Goal: Use online tool/utility: Utilize a website feature to perform a specific function

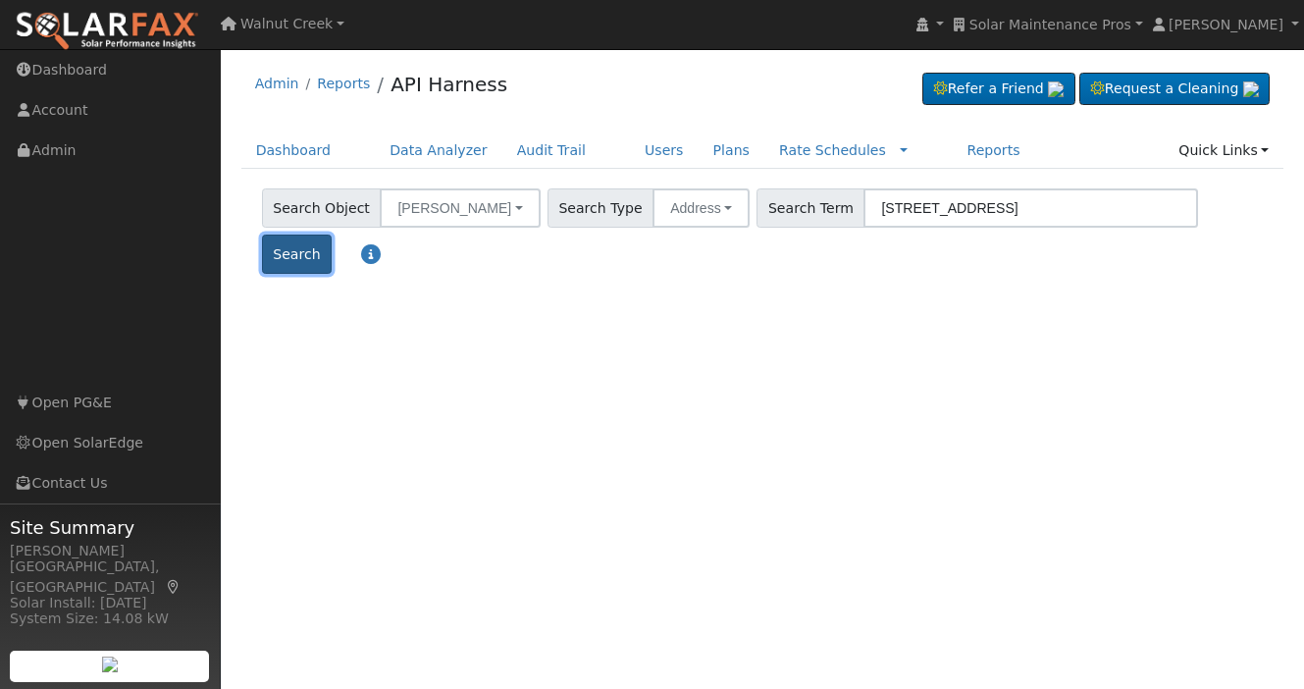
click at [332, 234] on button "Search" at bounding box center [297, 253] width 70 height 39
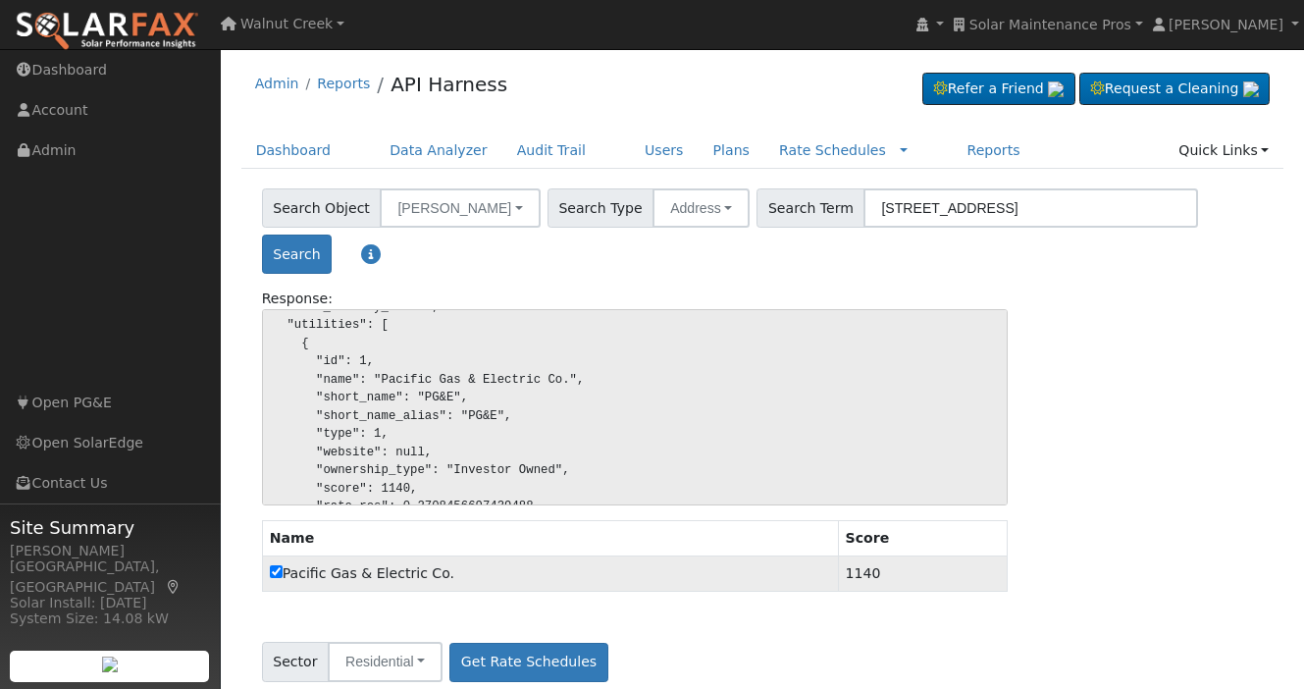
scroll to position [7, 0]
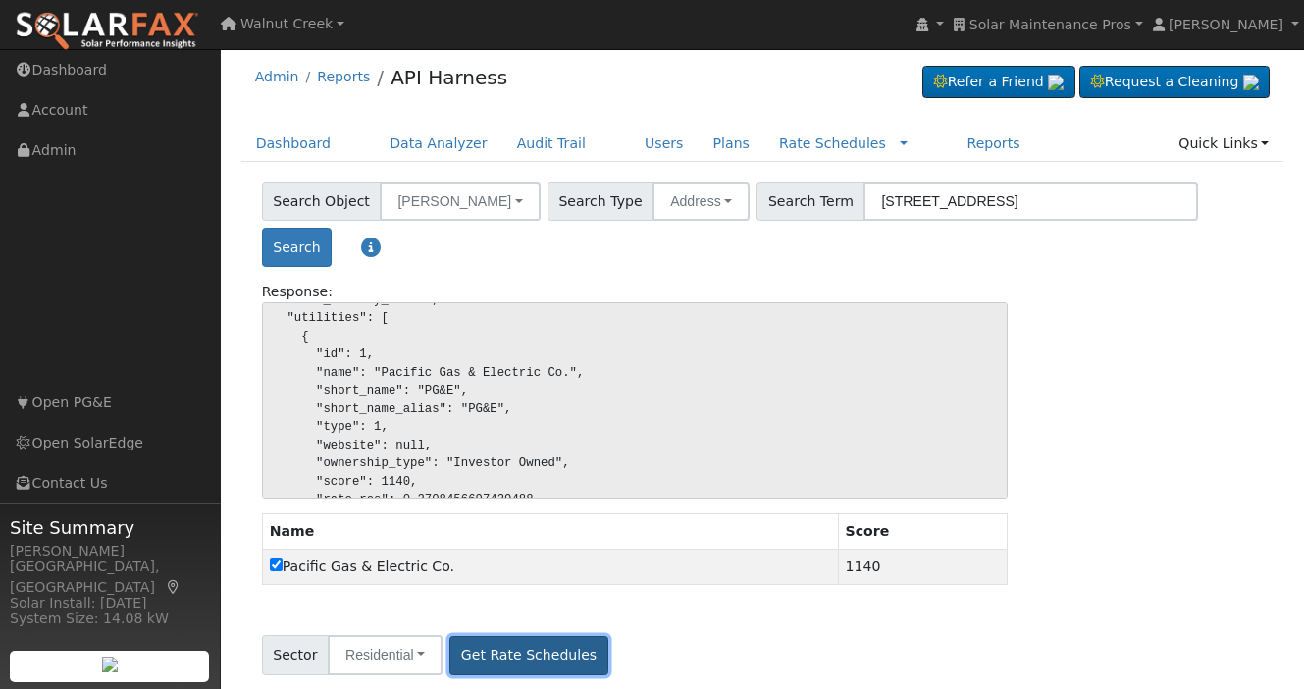
click at [554, 643] on button "Get Rate Schedules" at bounding box center [528, 655] width 158 height 39
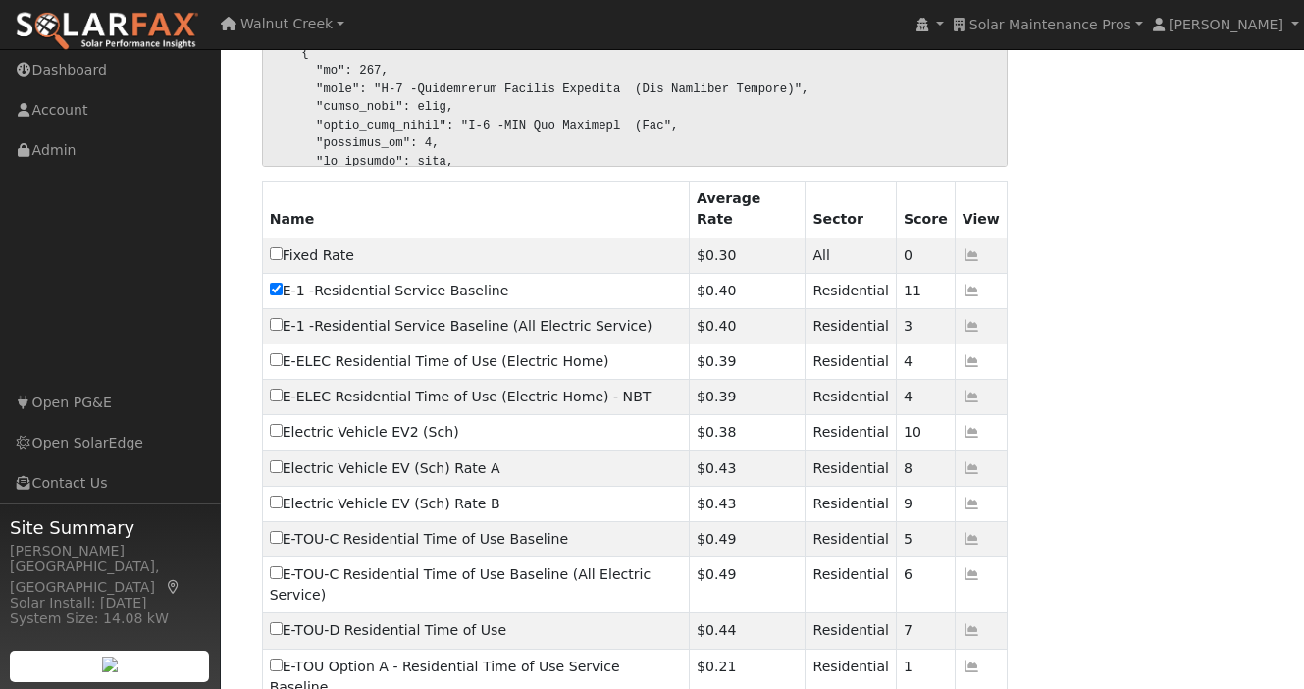
scroll to position [840, 0]
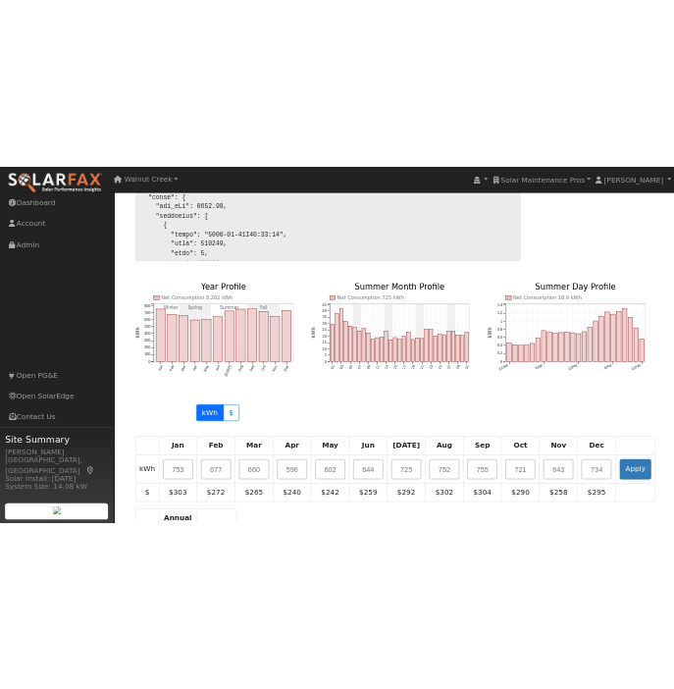
scroll to position [1766, 0]
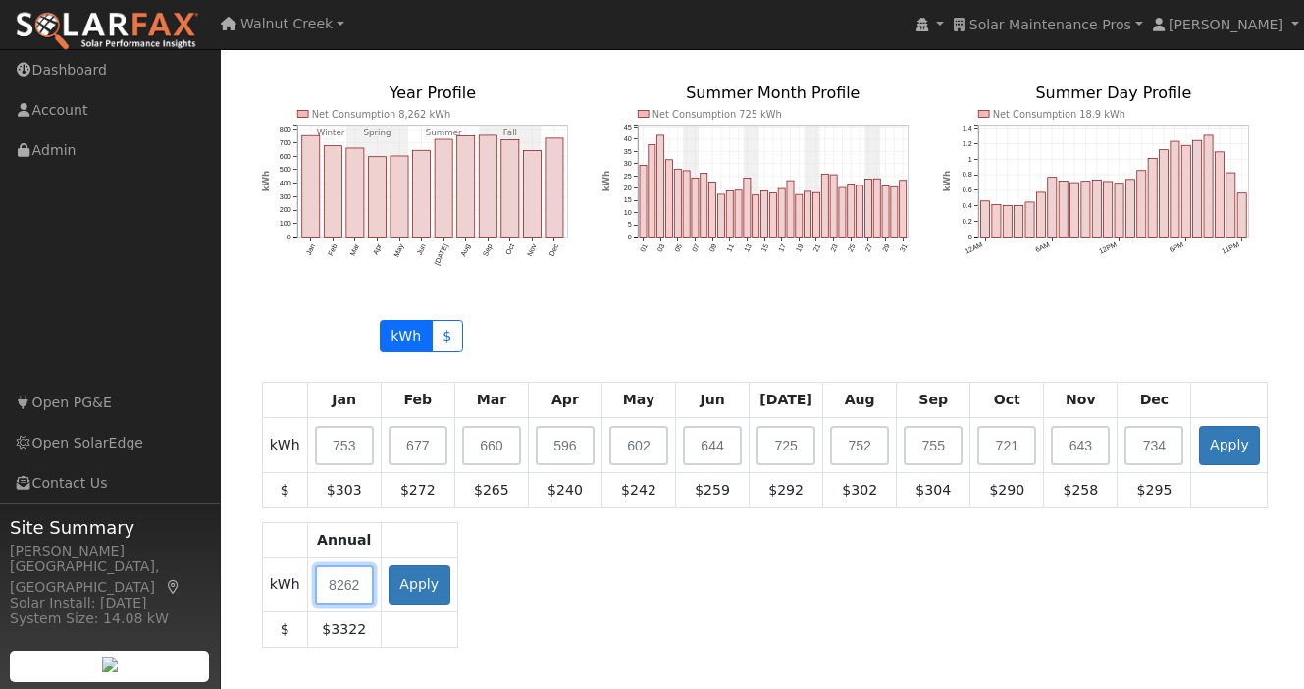
click at [353, 565] on input "text" at bounding box center [344, 584] width 59 height 39
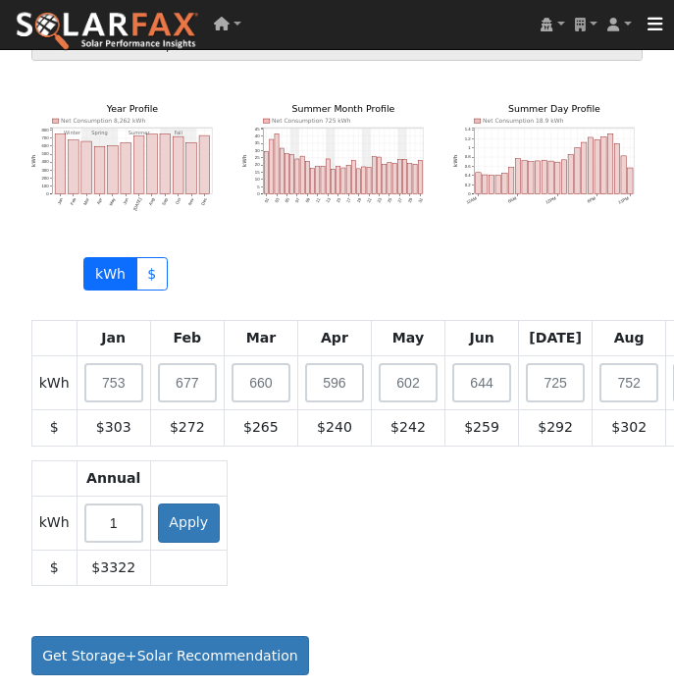
scroll to position [2064, 0]
click at [128, 524] on input "1" at bounding box center [113, 522] width 59 height 39
type input "16000"
click at [164, 518] on button "Apply" at bounding box center [189, 522] width 62 height 39
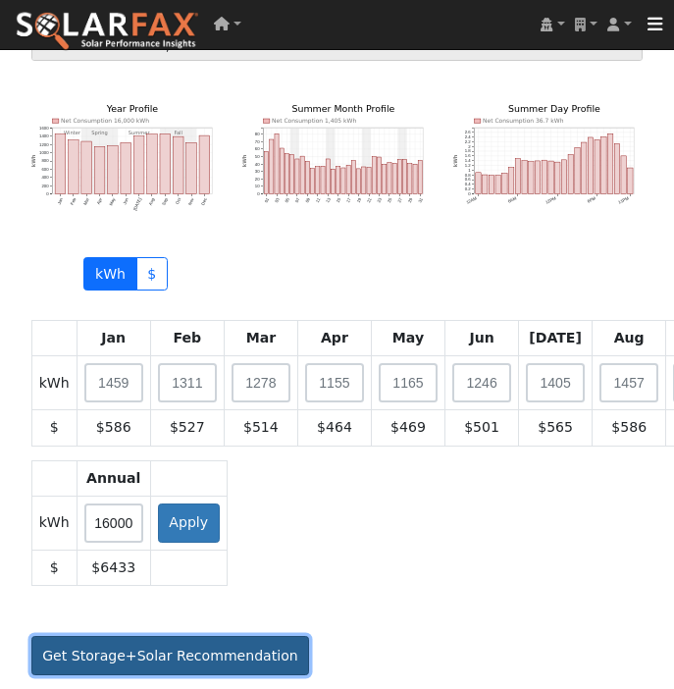
click at [194, 662] on button "Get Storage+Solar Recommendation" at bounding box center [170, 655] width 279 height 39
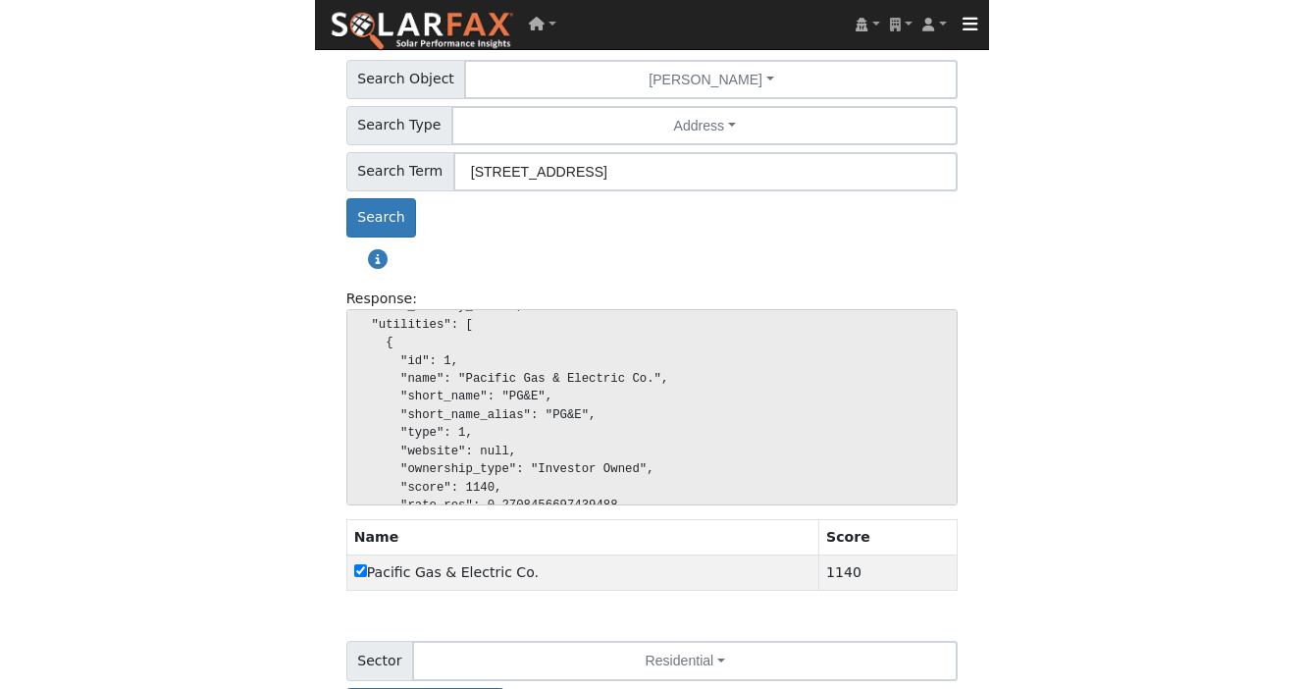
scroll to position [0, 0]
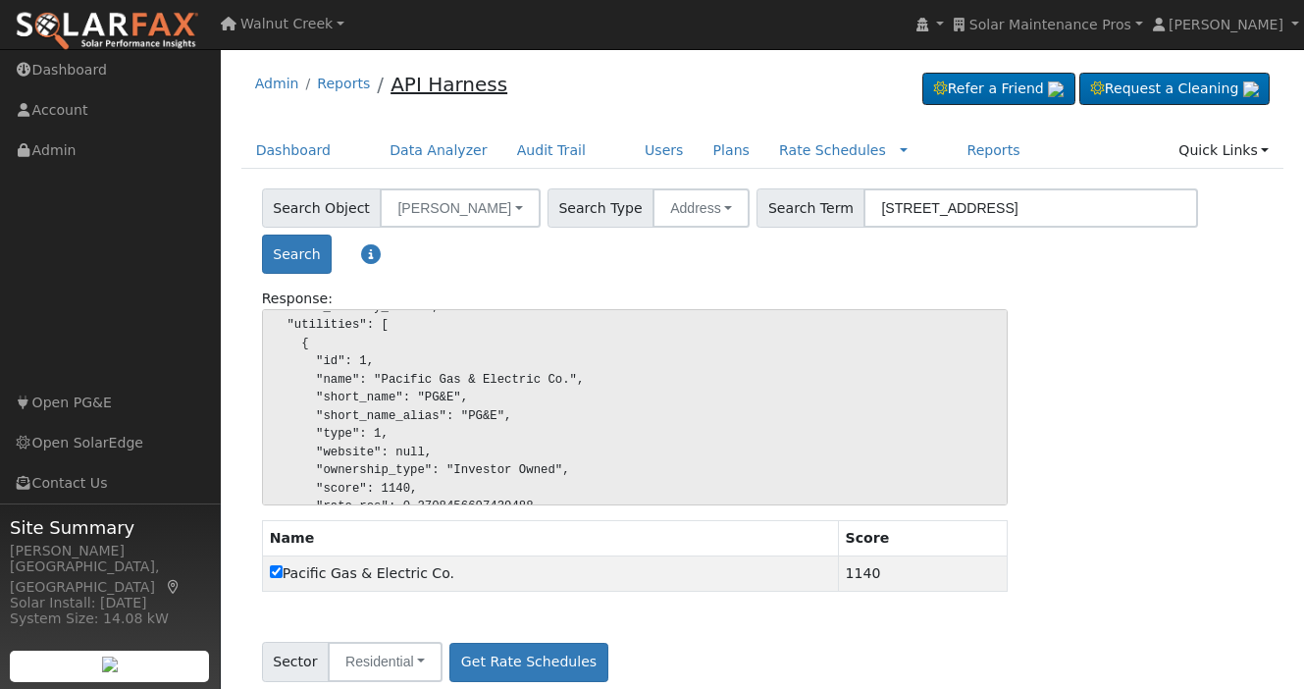
click at [434, 85] on link "API Harness" at bounding box center [448, 85] width 117 height 24
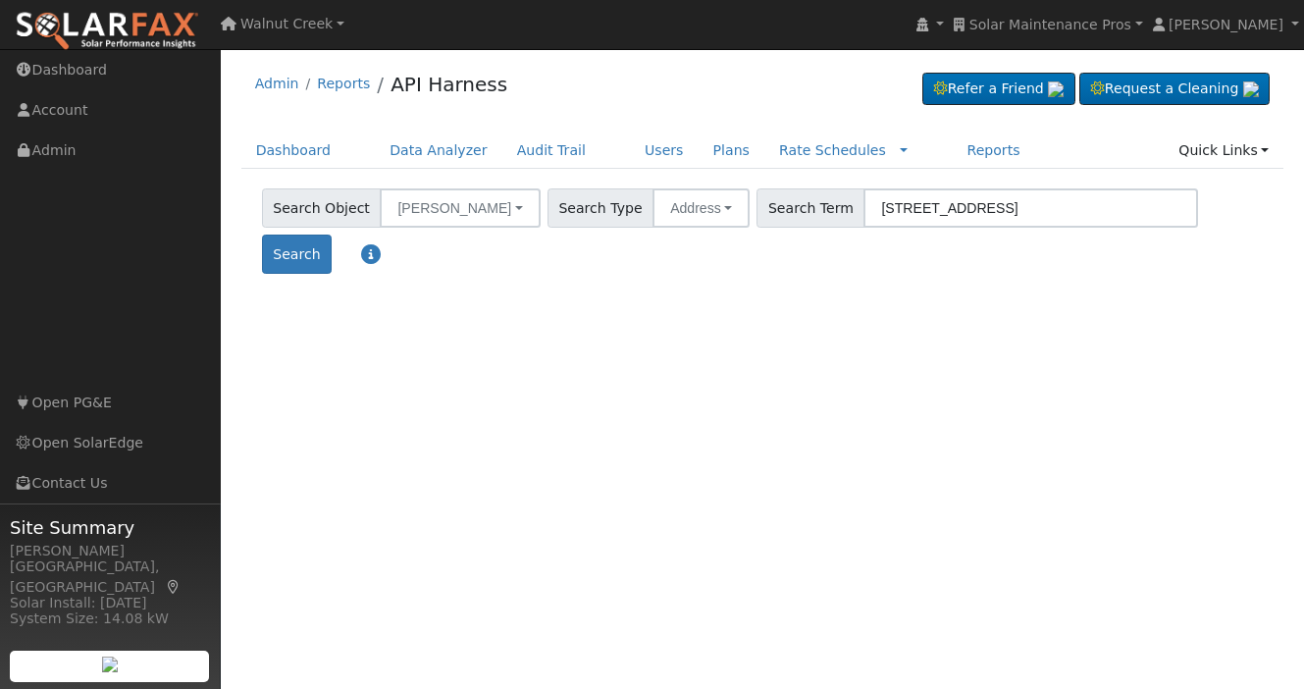
click at [792, 210] on span "Search Term" at bounding box center [810, 207] width 108 height 39
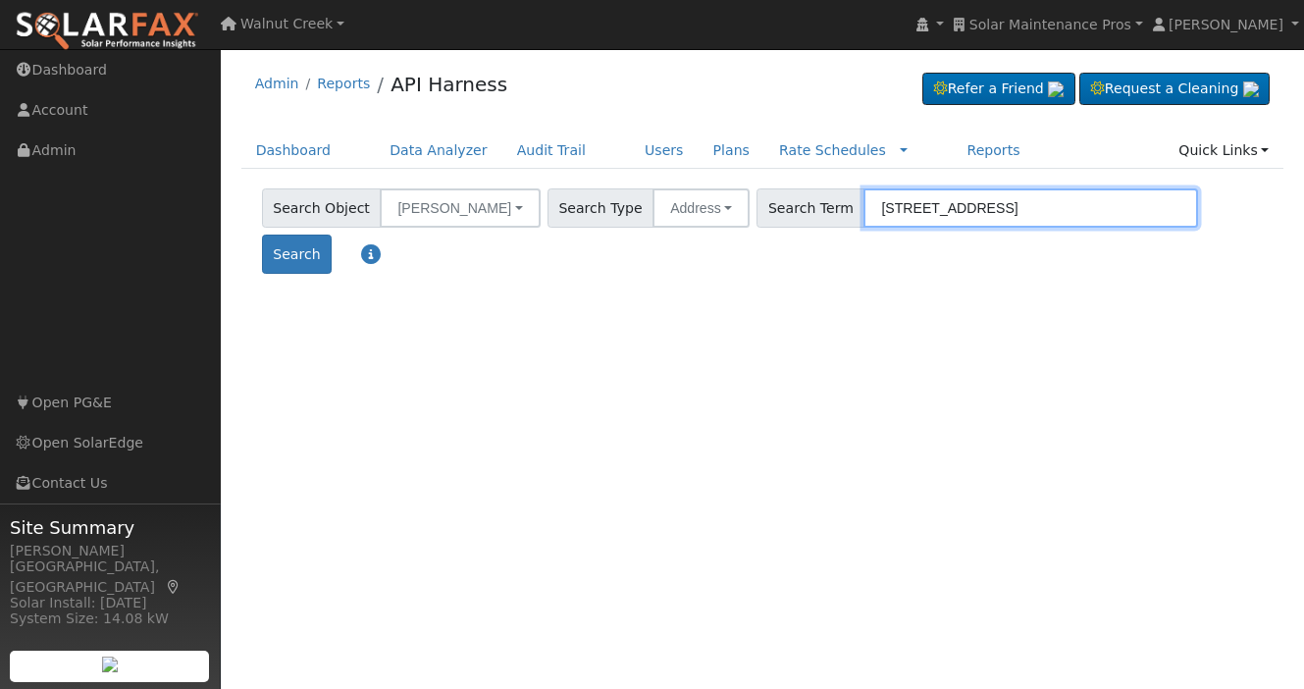
paste input "[STREET_ADDRESS][PERSON_NAME]"
type input "[STREET_ADDRESS][PERSON_NAME]"
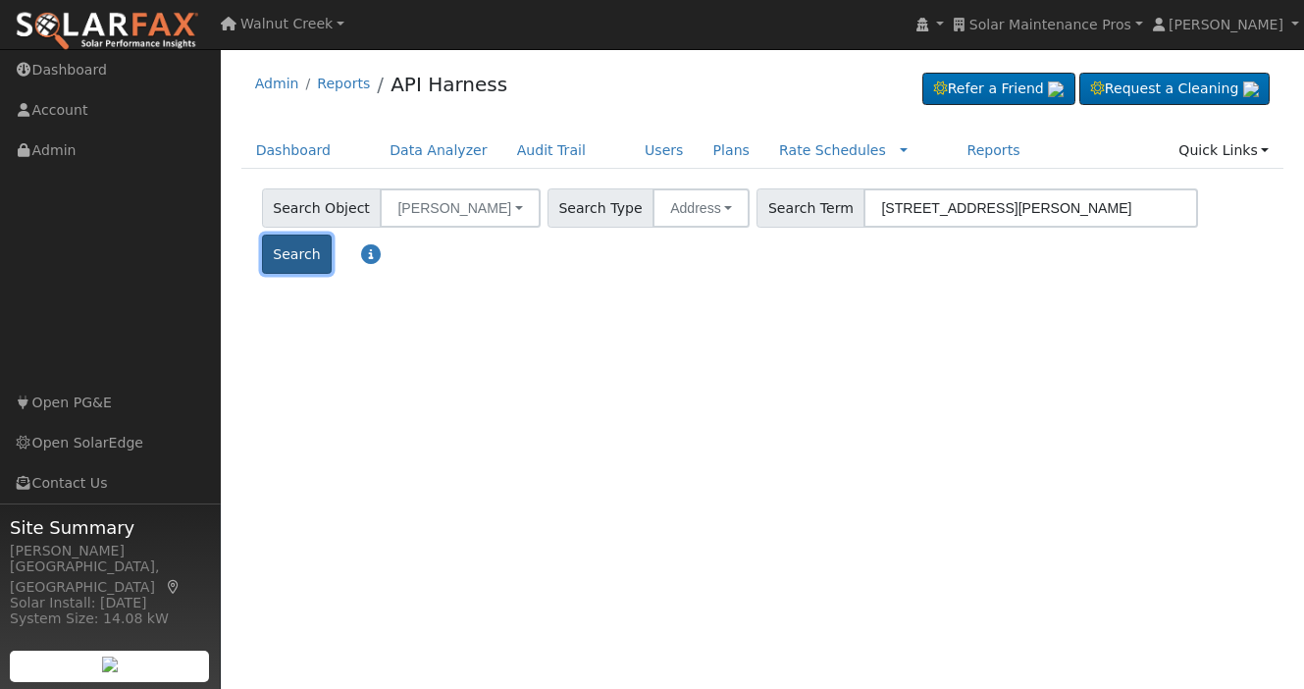
click at [332, 234] on button "Search" at bounding box center [297, 253] width 70 height 39
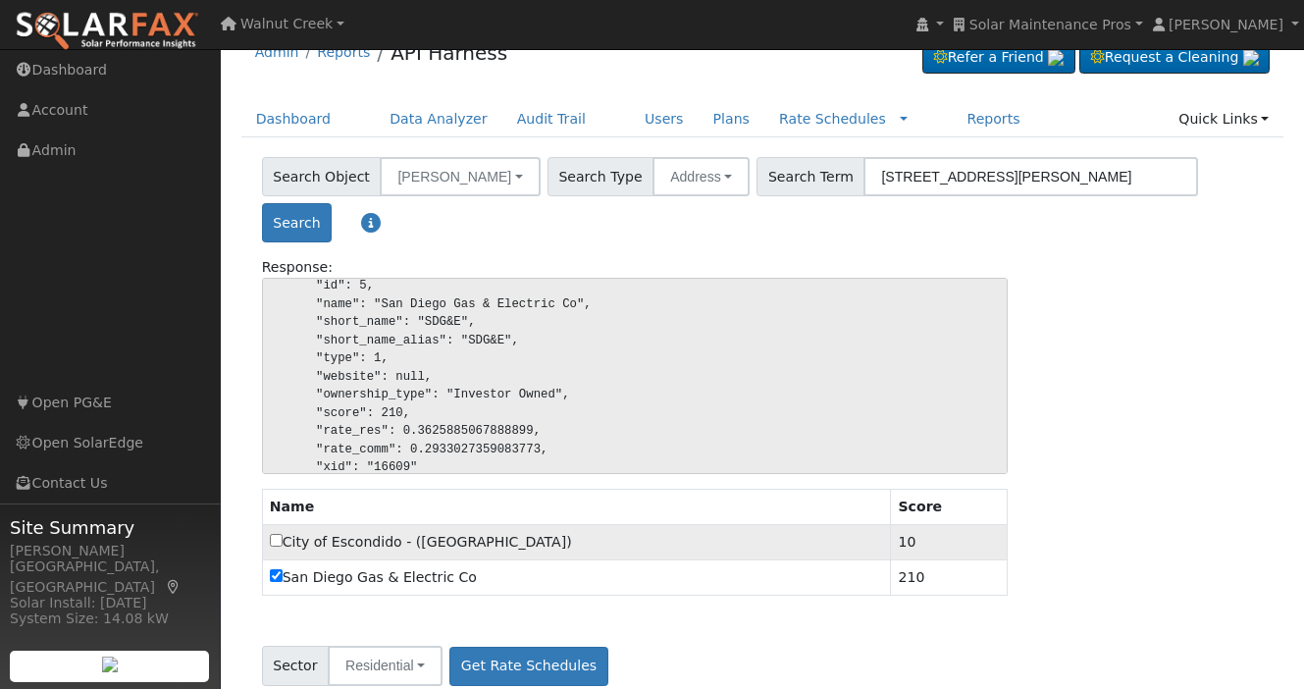
scroll to position [42, 0]
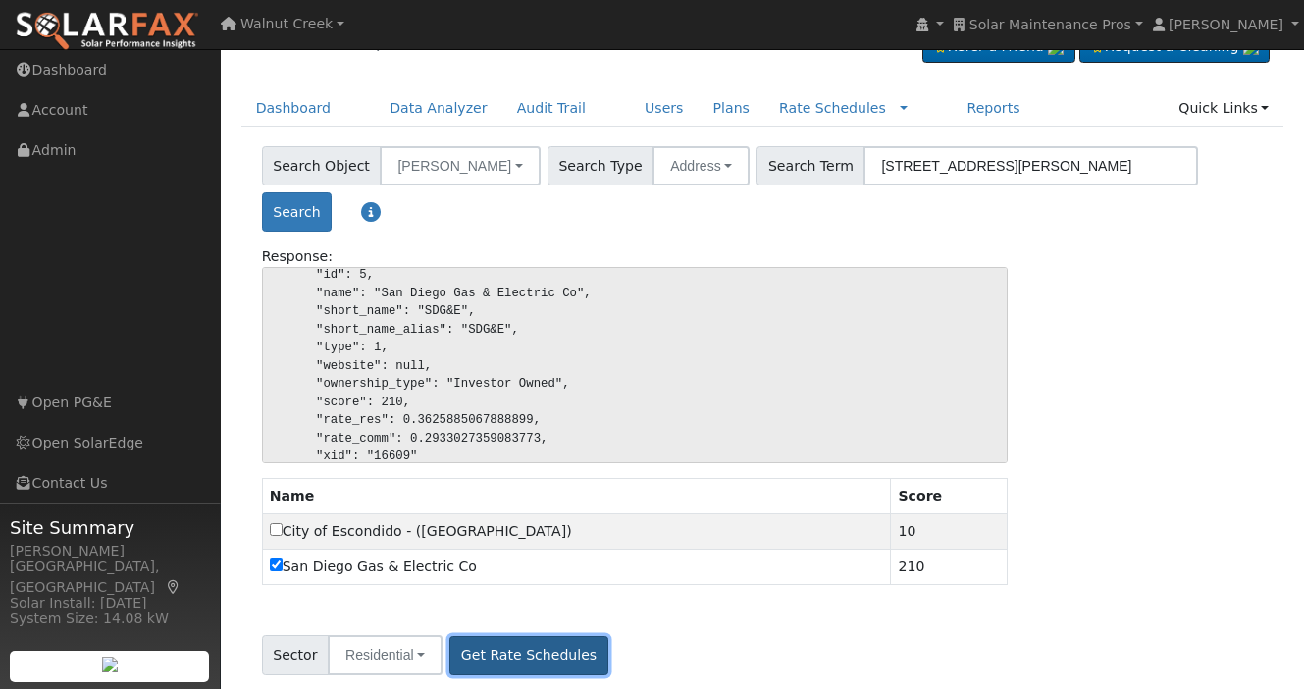
click at [569, 645] on button "Get Rate Schedules" at bounding box center [528, 655] width 158 height 39
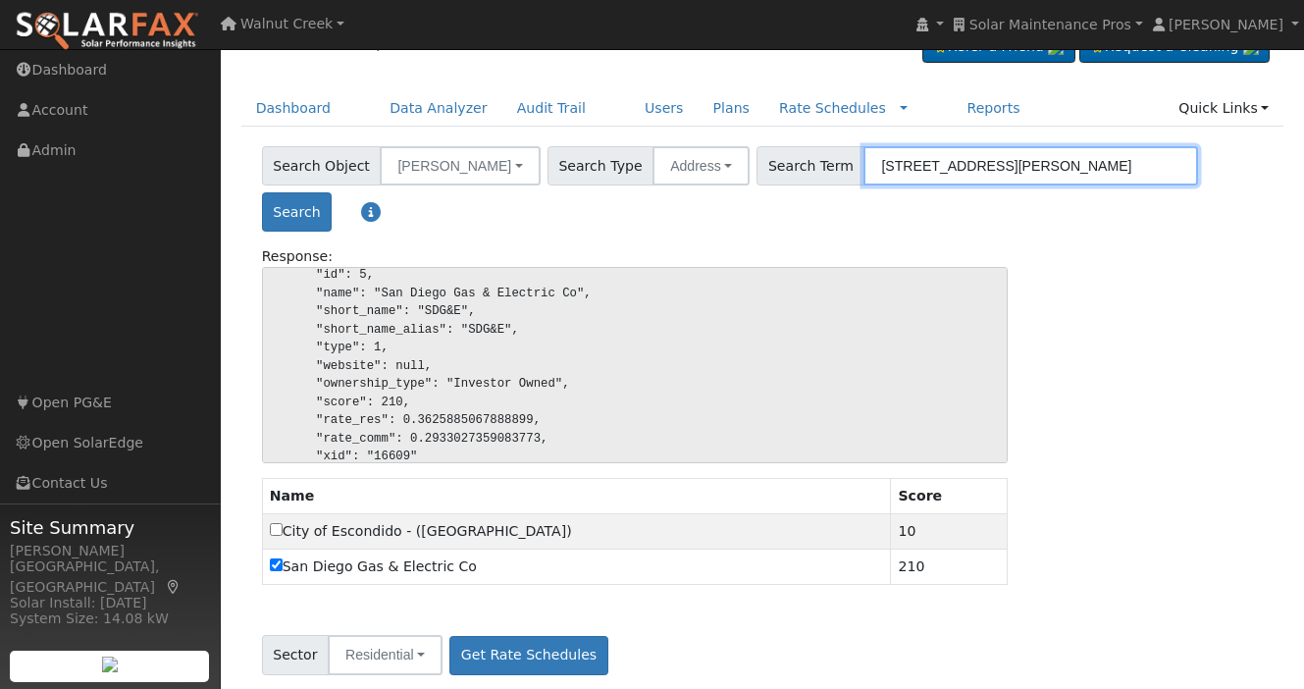
click at [768, 158] on span "Search Term" at bounding box center [810, 165] width 108 height 39
paste input "420 West 5050 South, Ogden, UT 84405"
type input "420 West 5050 South, Ogden, UT 84405"
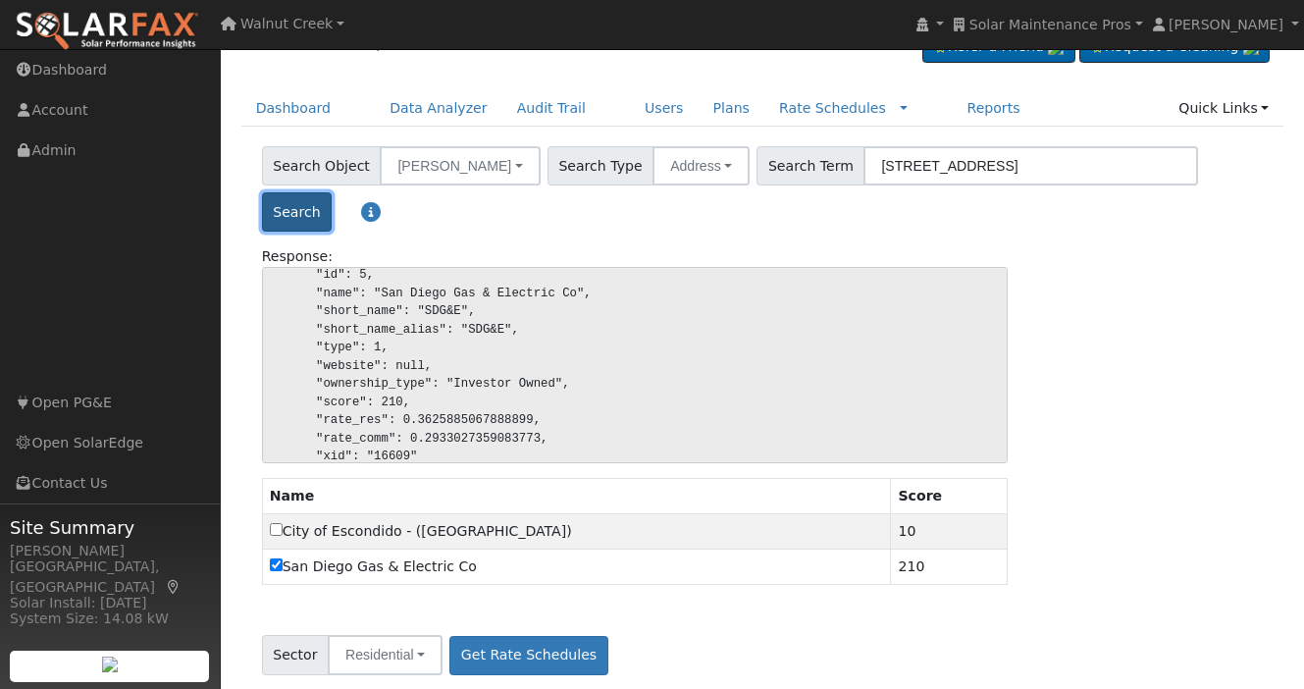
click at [332, 192] on button "Search" at bounding box center [297, 211] width 70 height 39
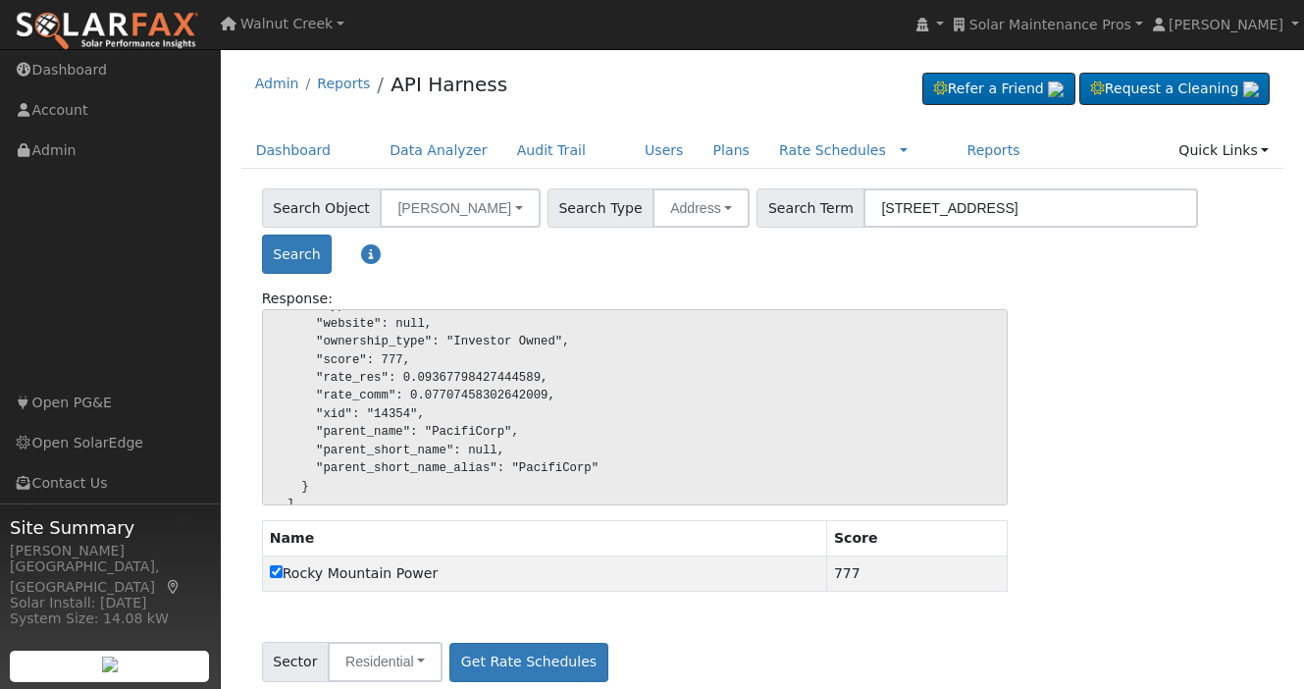
scroll to position [279, 0]
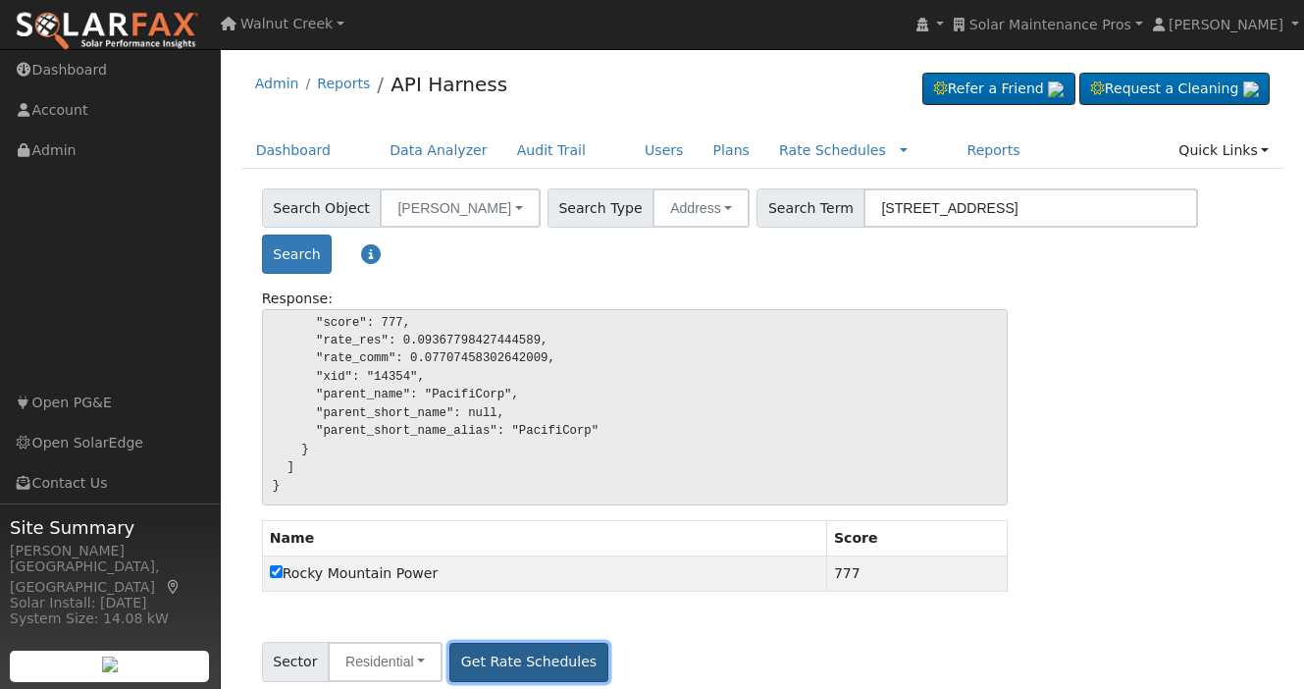
click at [542, 643] on button "Get Rate Schedules" at bounding box center [528, 662] width 158 height 39
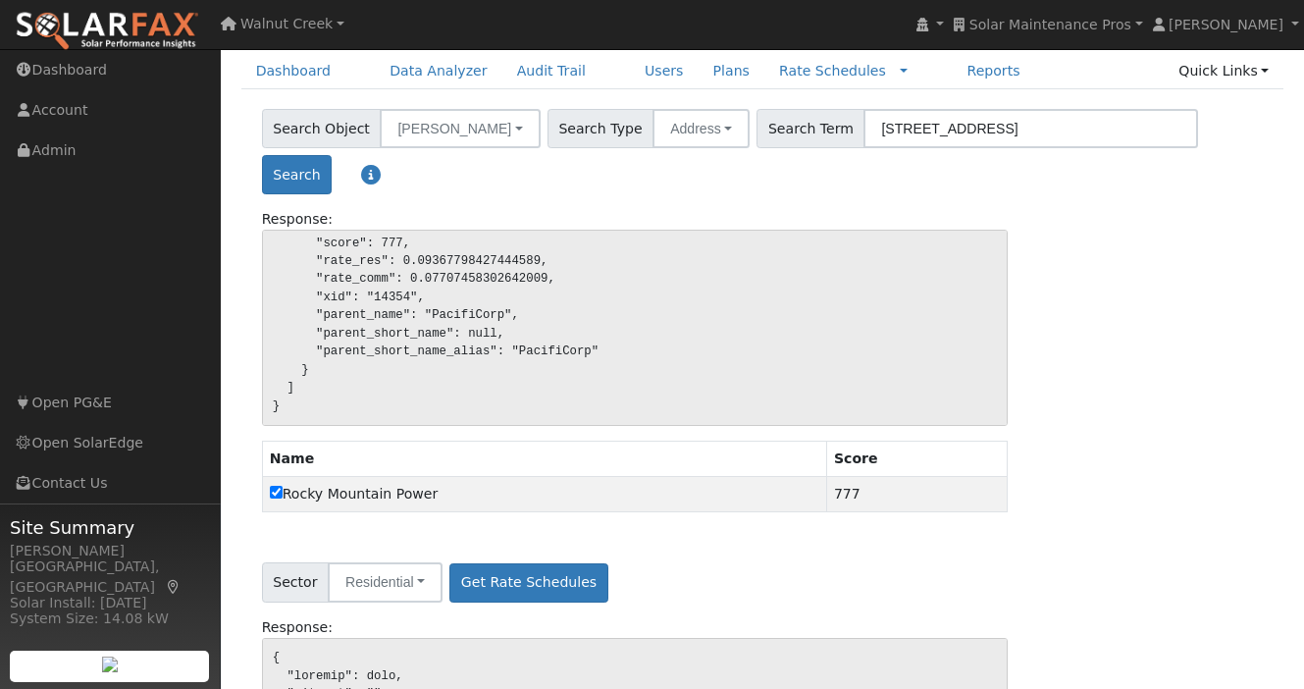
scroll to position [0, 0]
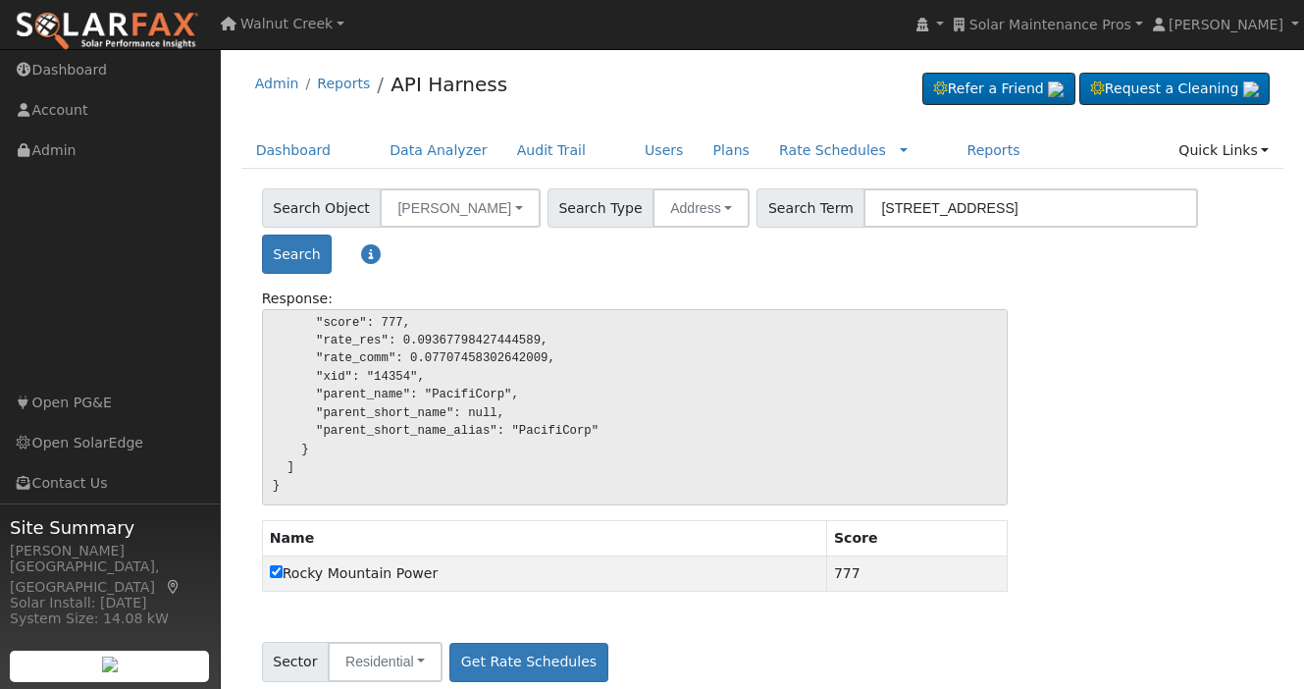
click at [1043, 317] on div "{ "success": true, "message": "", "count": 1, "best_utility_id": 184, "last_uti…" at bounding box center [762, 414] width 1022 height 210
click at [469, 85] on link "API Harness" at bounding box center [448, 85] width 117 height 24
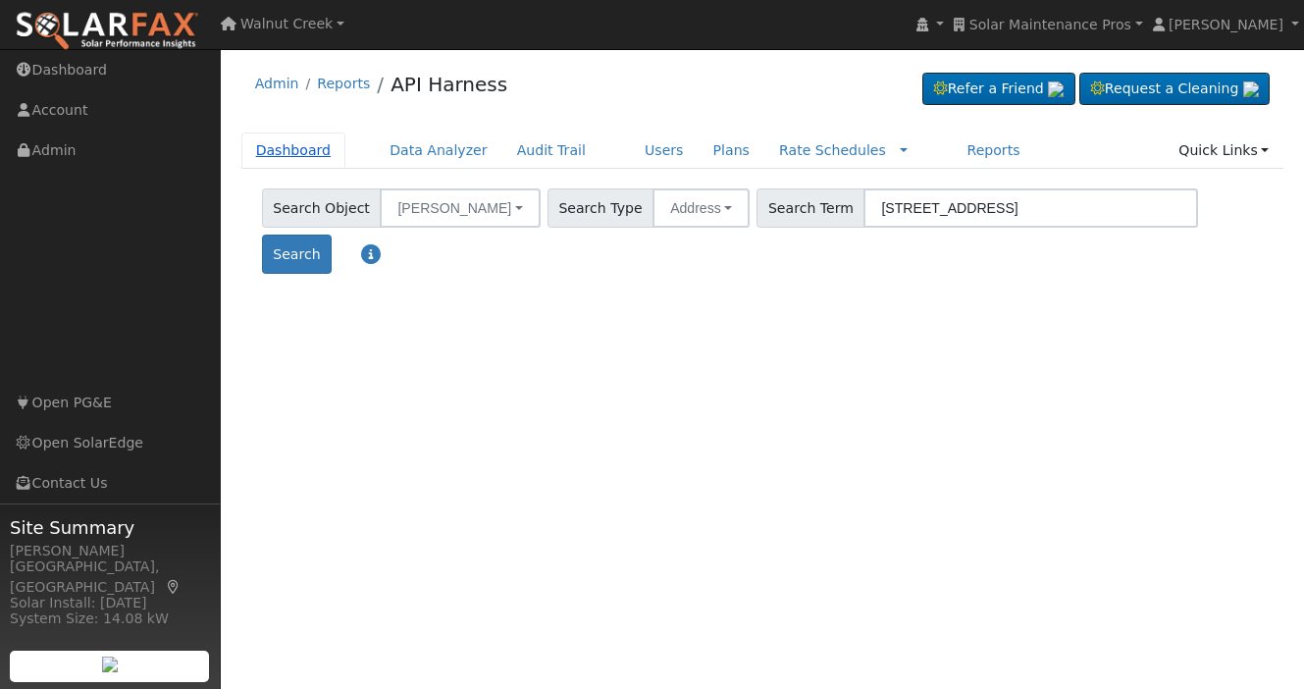
click at [316, 149] on link "Dashboard" at bounding box center [293, 150] width 105 height 36
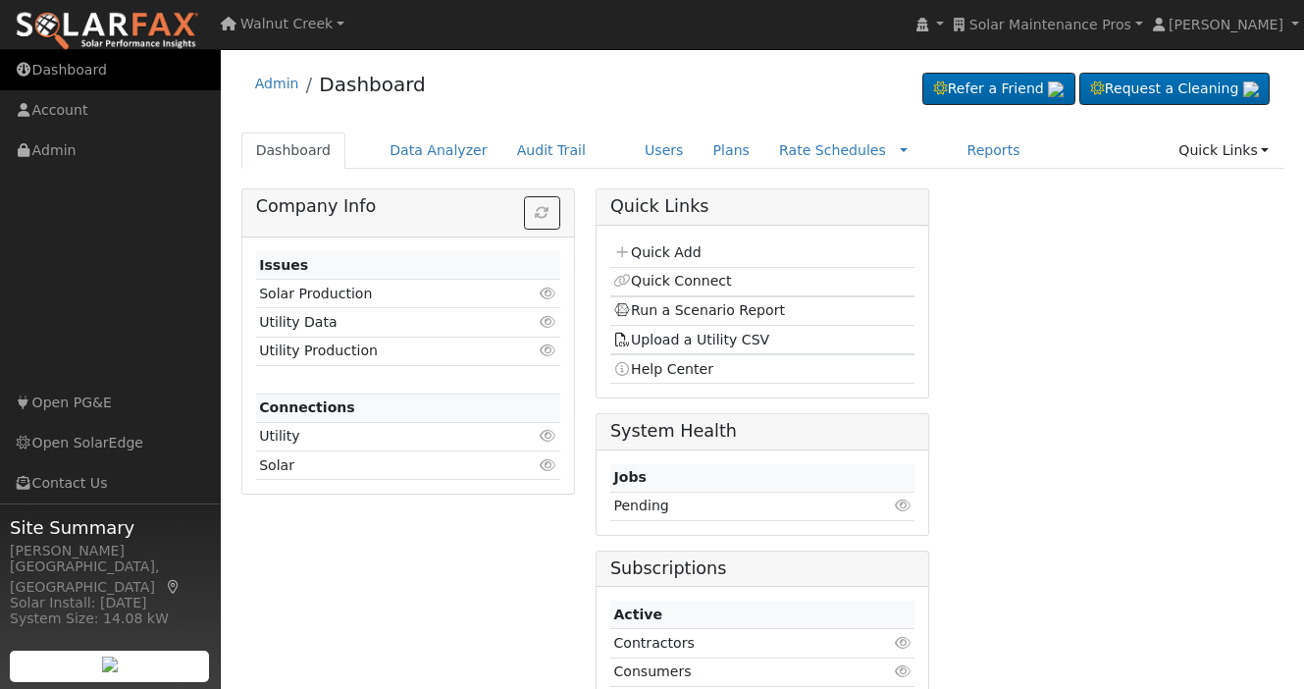
click at [72, 73] on link "Dashboard" at bounding box center [110, 70] width 221 height 40
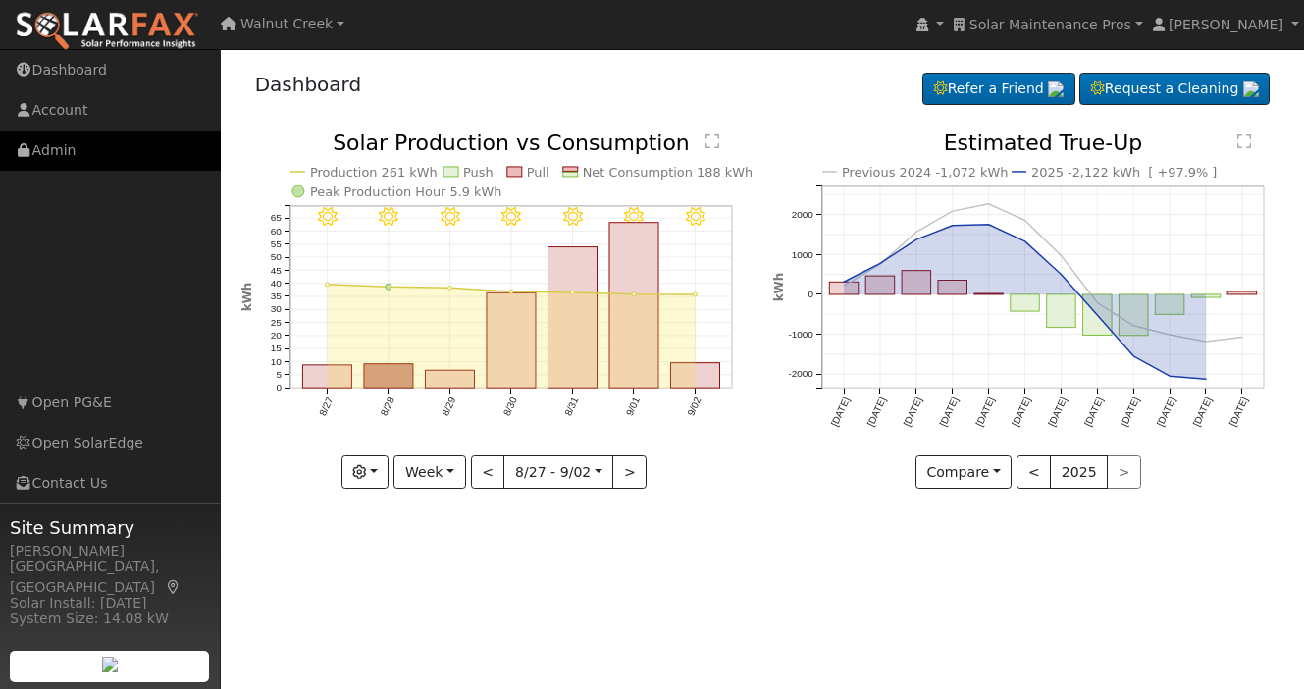
click at [67, 150] on link "Admin" at bounding box center [110, 150] width 221 height 40
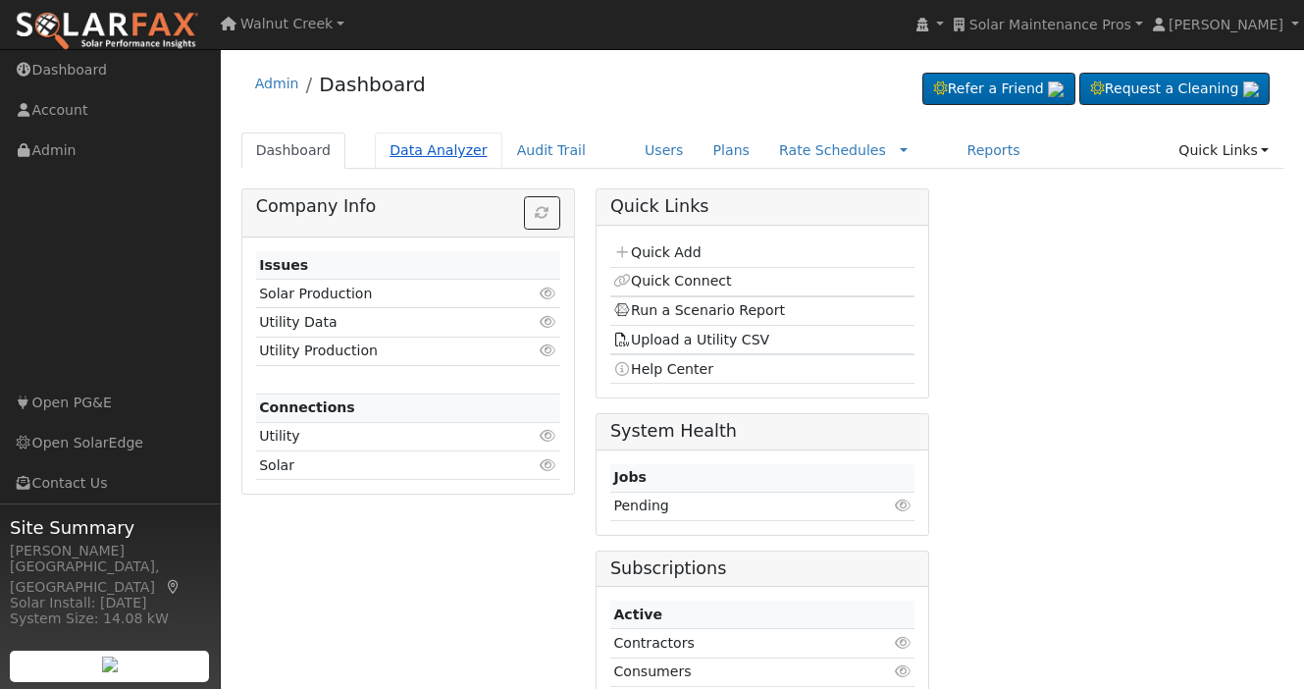
click at [438, 151] on link "Data Analyzer" at bounding box center [439, 150] width 128 height 36
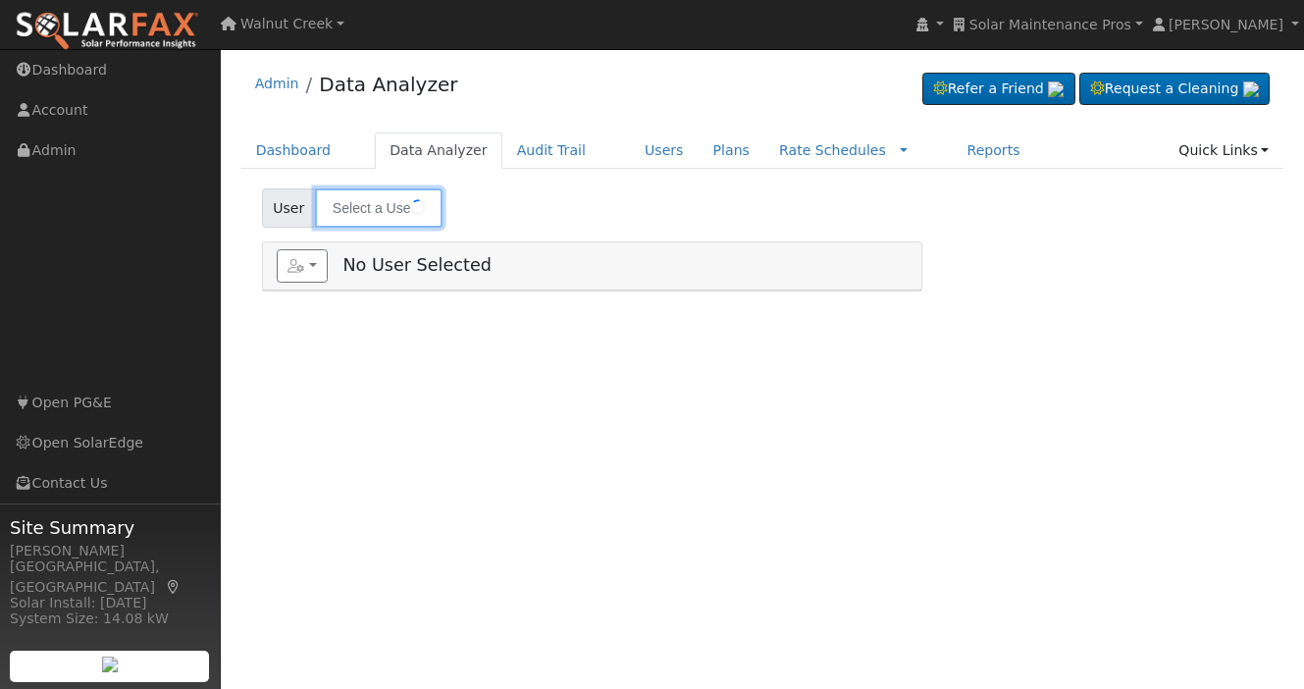
type input "Anthony Abbott"
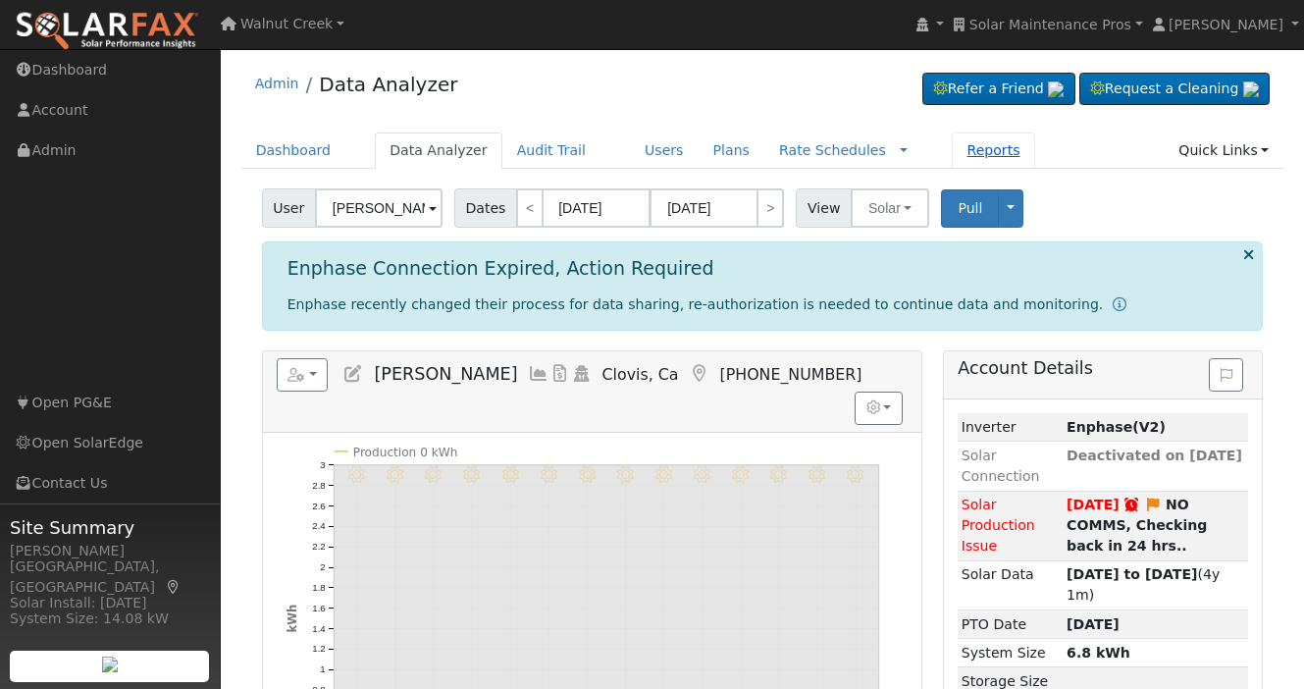
click at [981, 151] on link "Reports" at bounding box center [993, 150] width 82 height 36
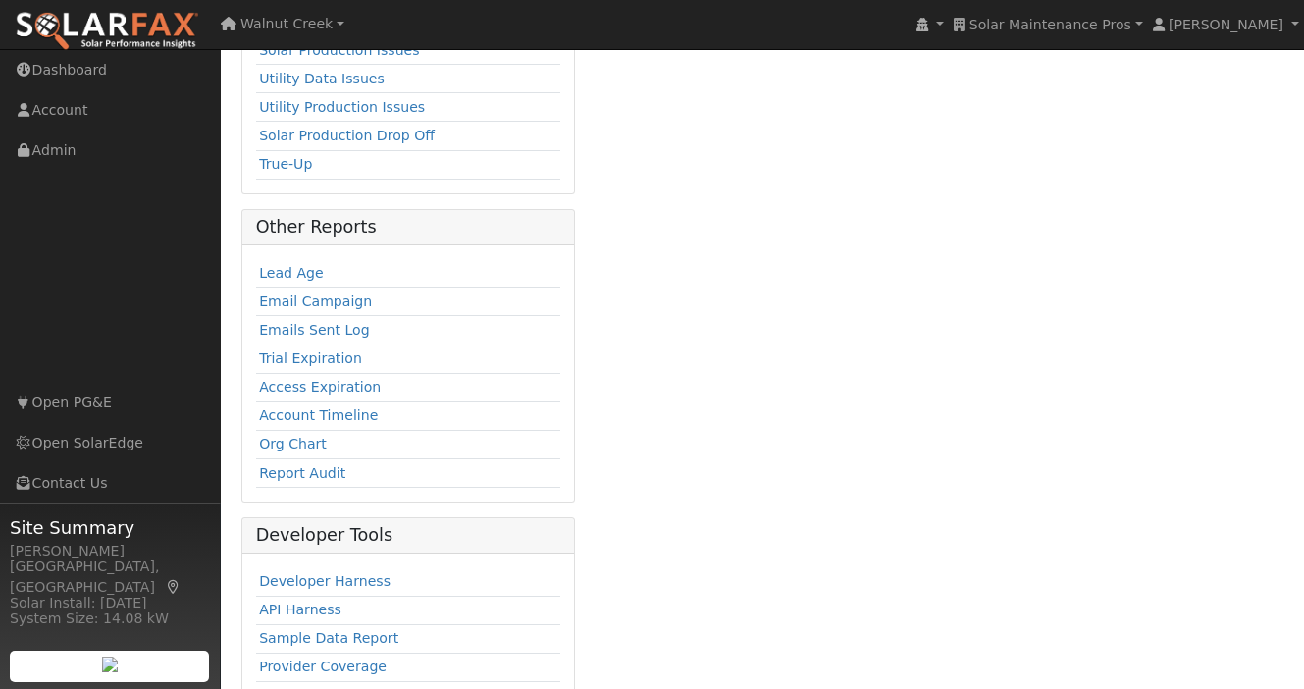
scroll to position [515, 0]
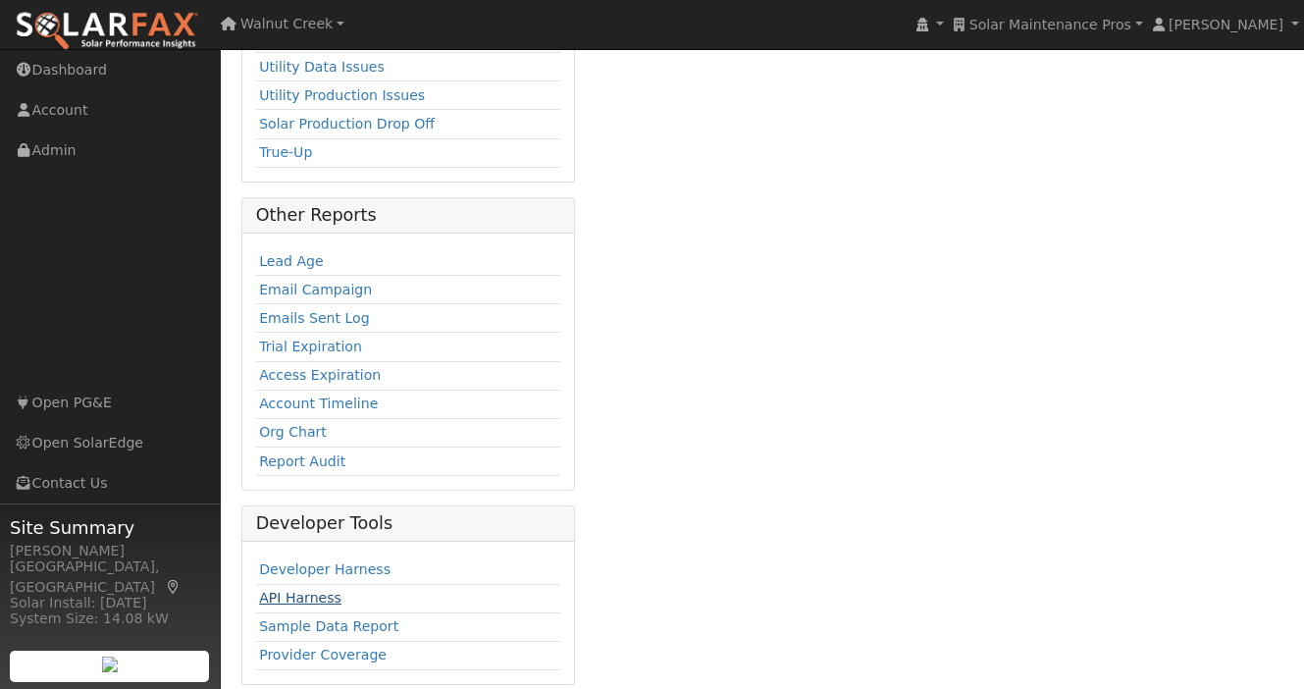
click at [304, 590] on link "API Harness" at bounding box center [300, 598] width 82 height 16
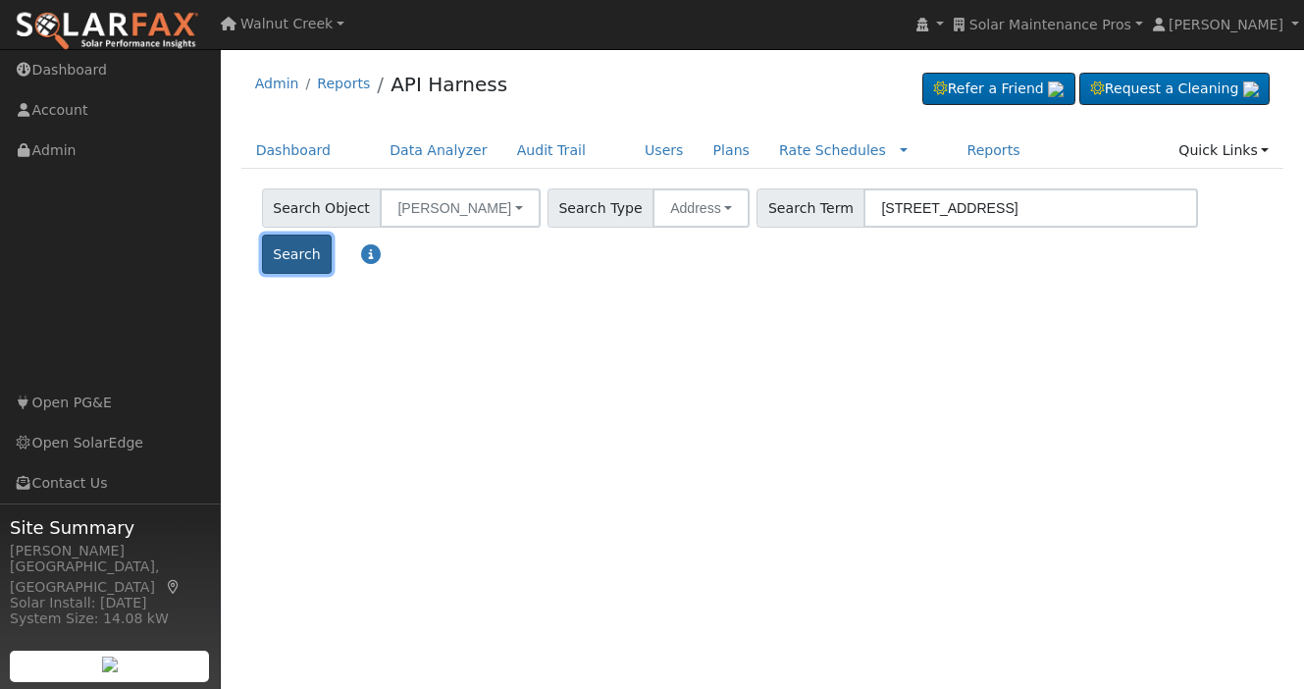
click at [332, 234] on button "Search" at bounding box center [297, 253] width 70 height 39
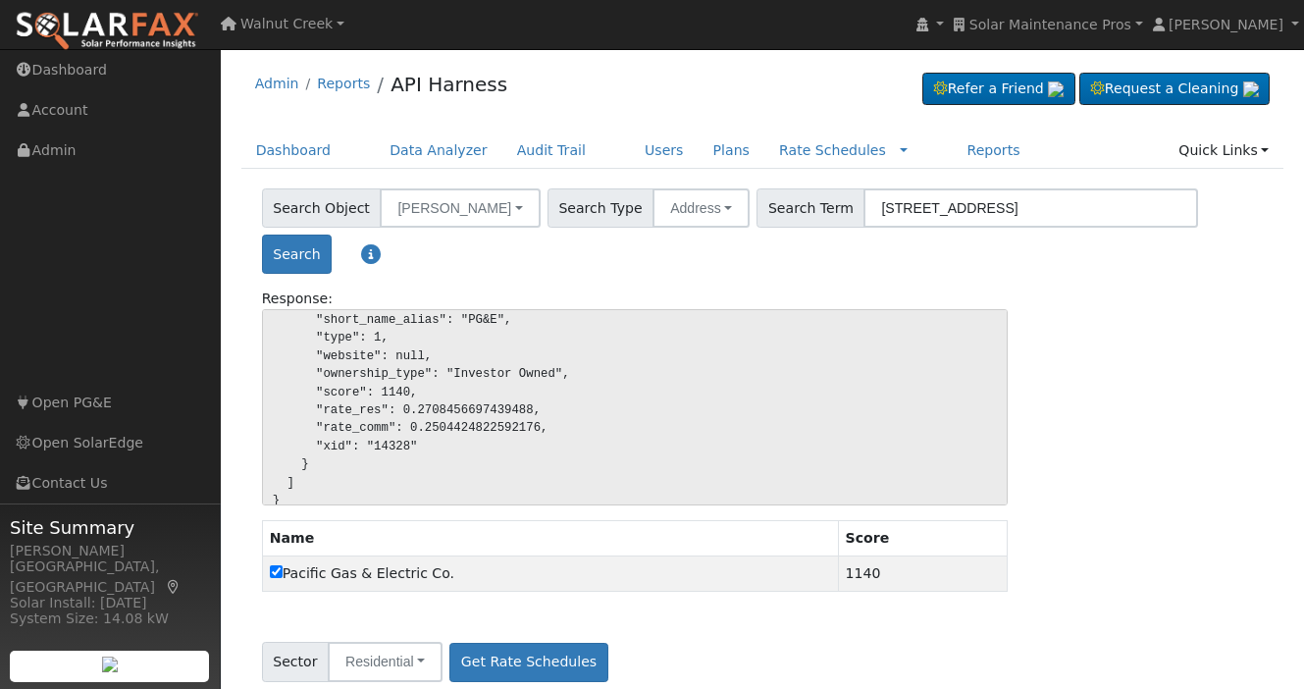
scroll to position [224, 0]
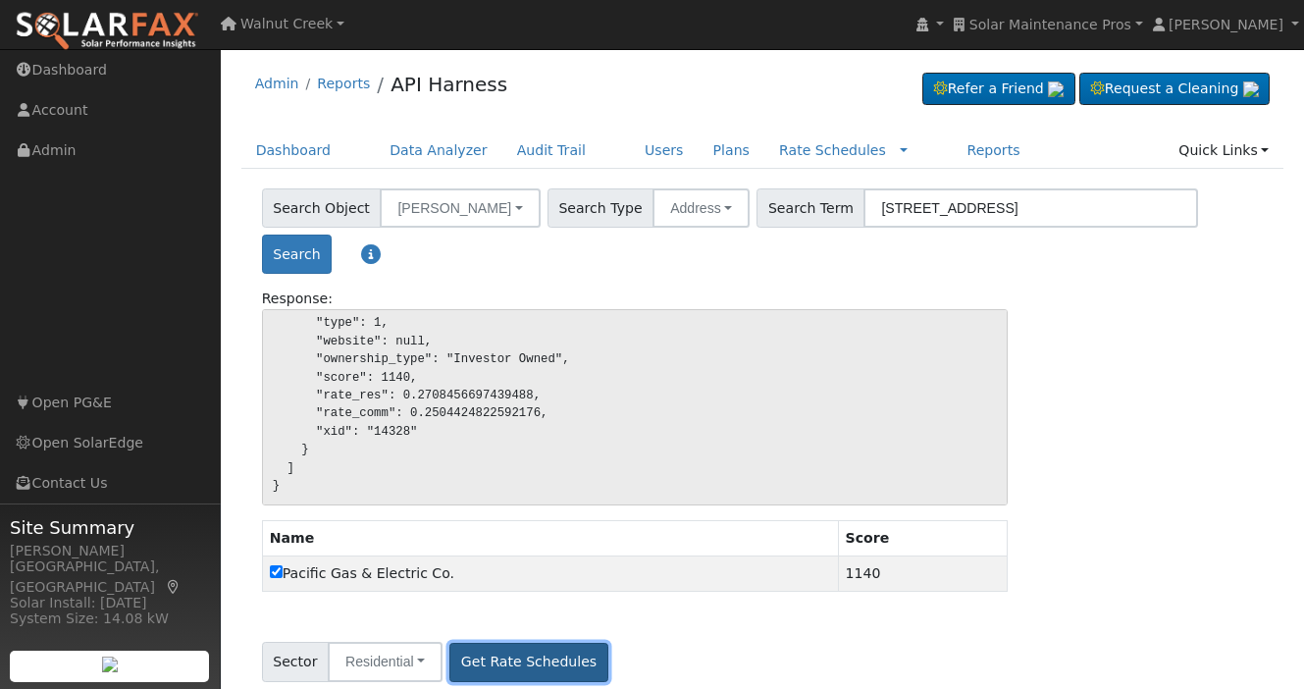
click at [521, 643] on button "Get Rate Schedules" at bounding box center [528, 662] width 158 height 39
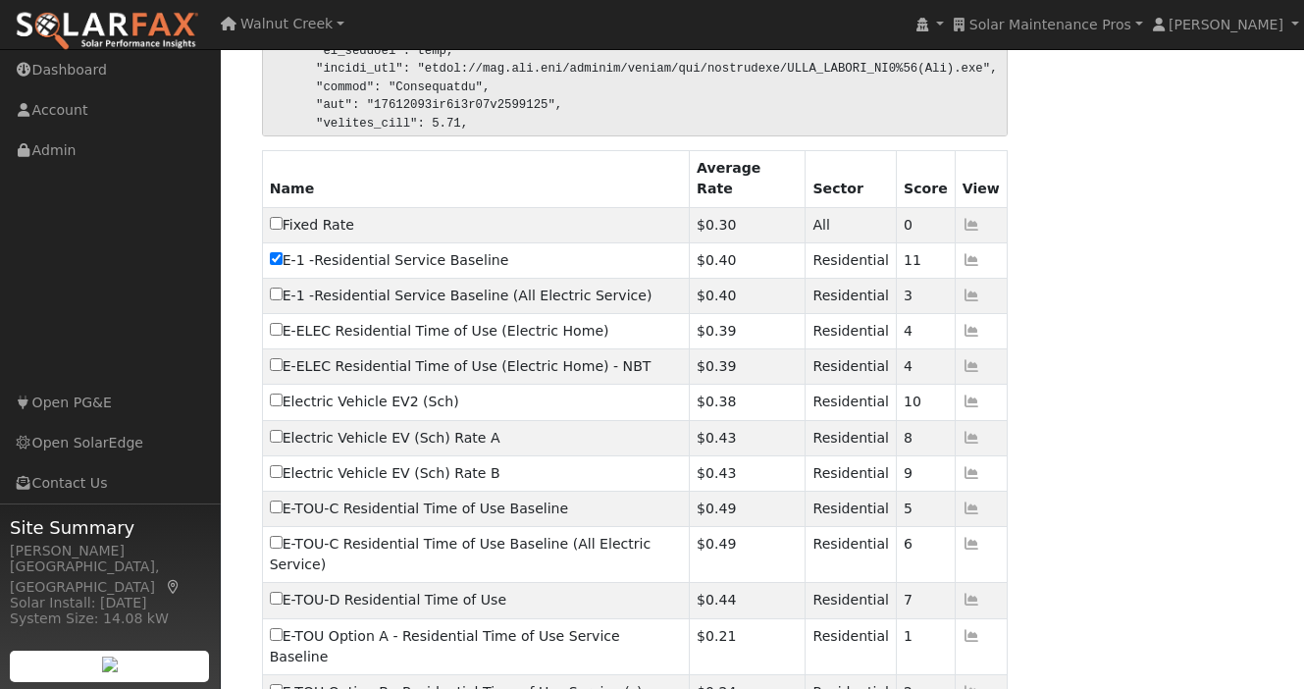
scroll to position [840, 0]
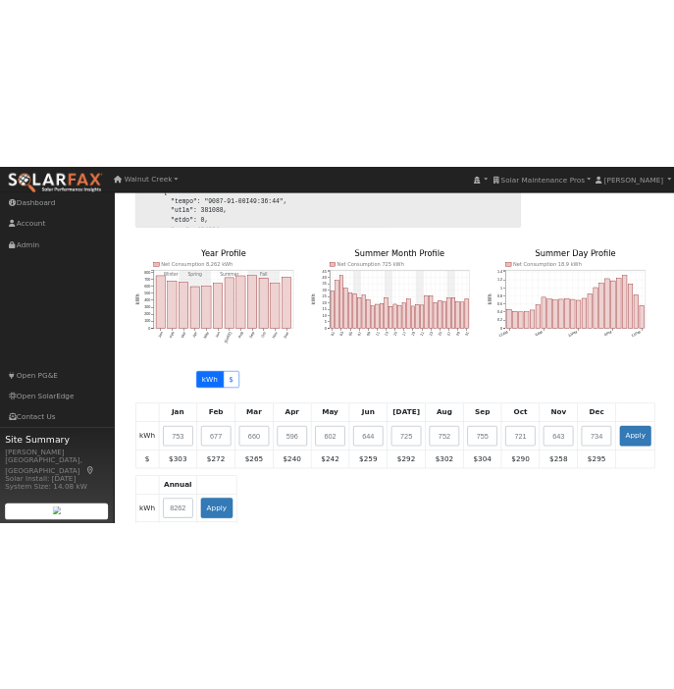
scroll to position [1766, 0]
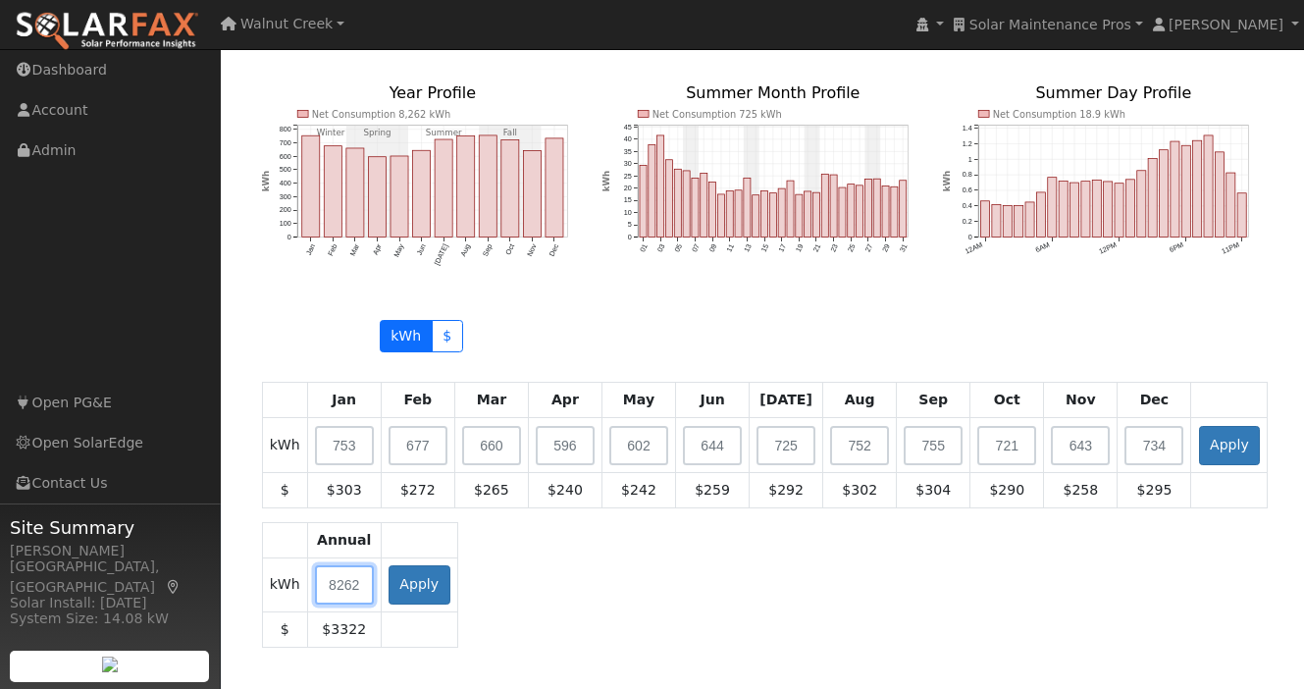
click at [342, 565] on input "text" at bounding box center [344, 584] width 59 height 39
type input "16000"
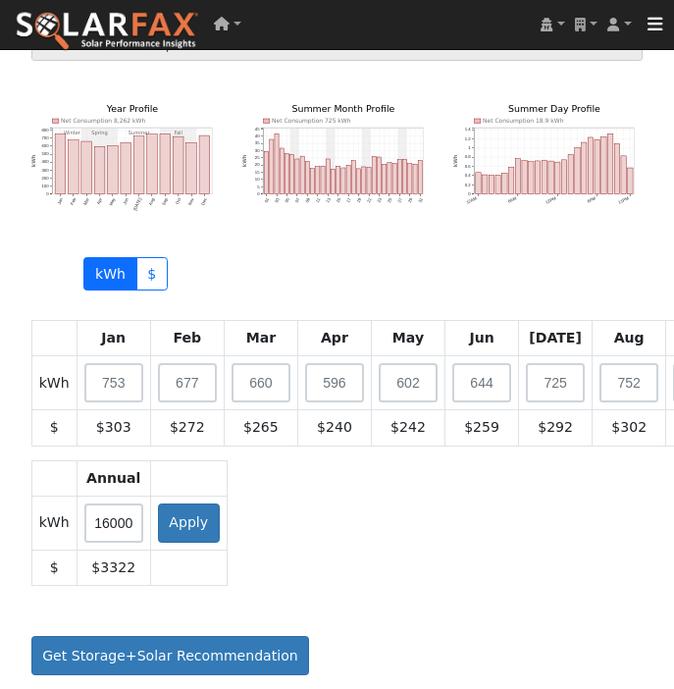
scroll to position [2064, 0]
click at [186, 521] on button "Apply" at bounding box center [189, 522] width 62 height 39
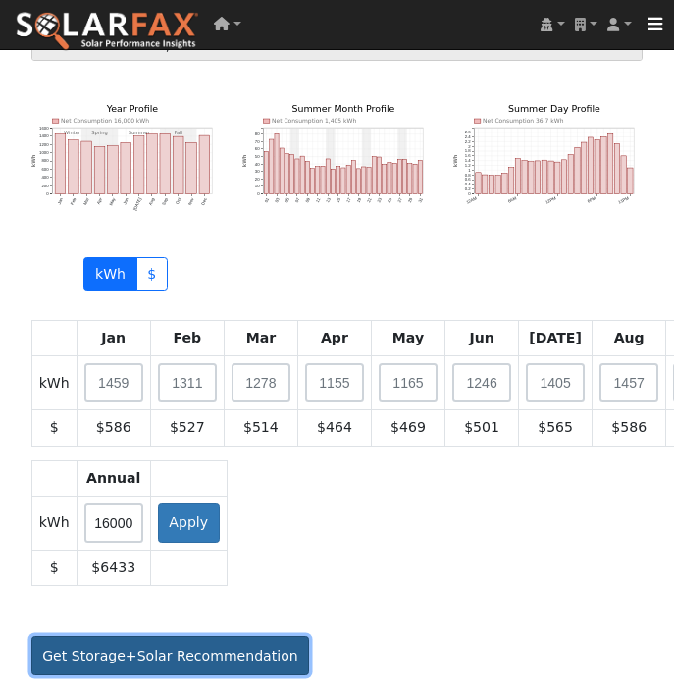
click at [176, 666] on button "Get Storage+Solar Recommendation" at bounding box center [170, 655] width 279 height 39
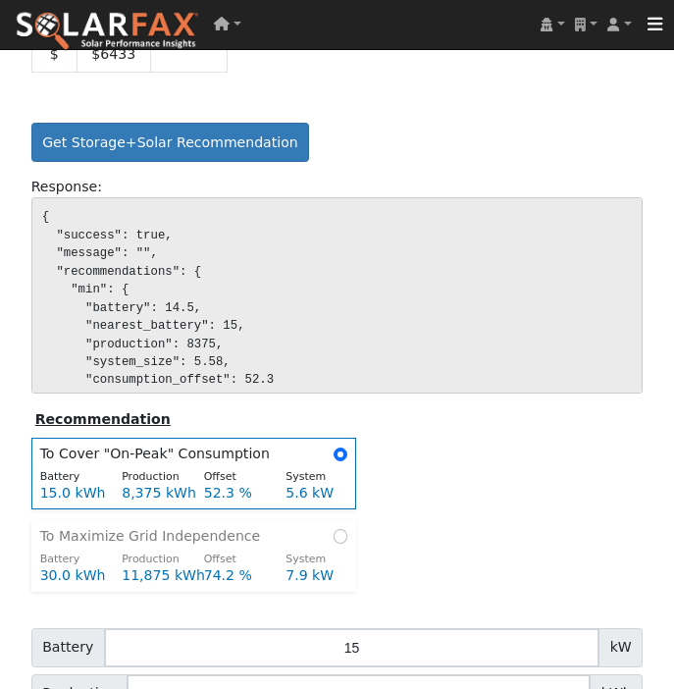
scroll to position [2661, 0]
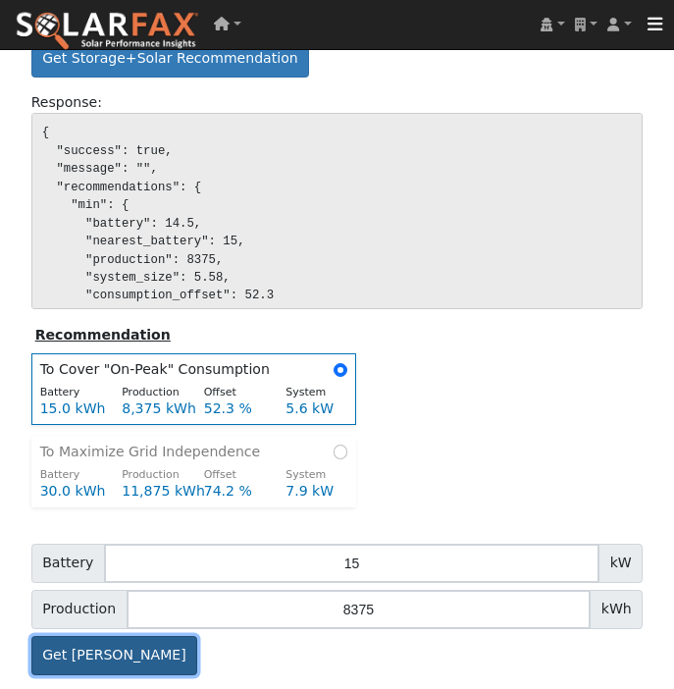
click at [119, 647] on button "Get [PERSON_NAME]" at bounding box center [114, 655] width 167 height 39
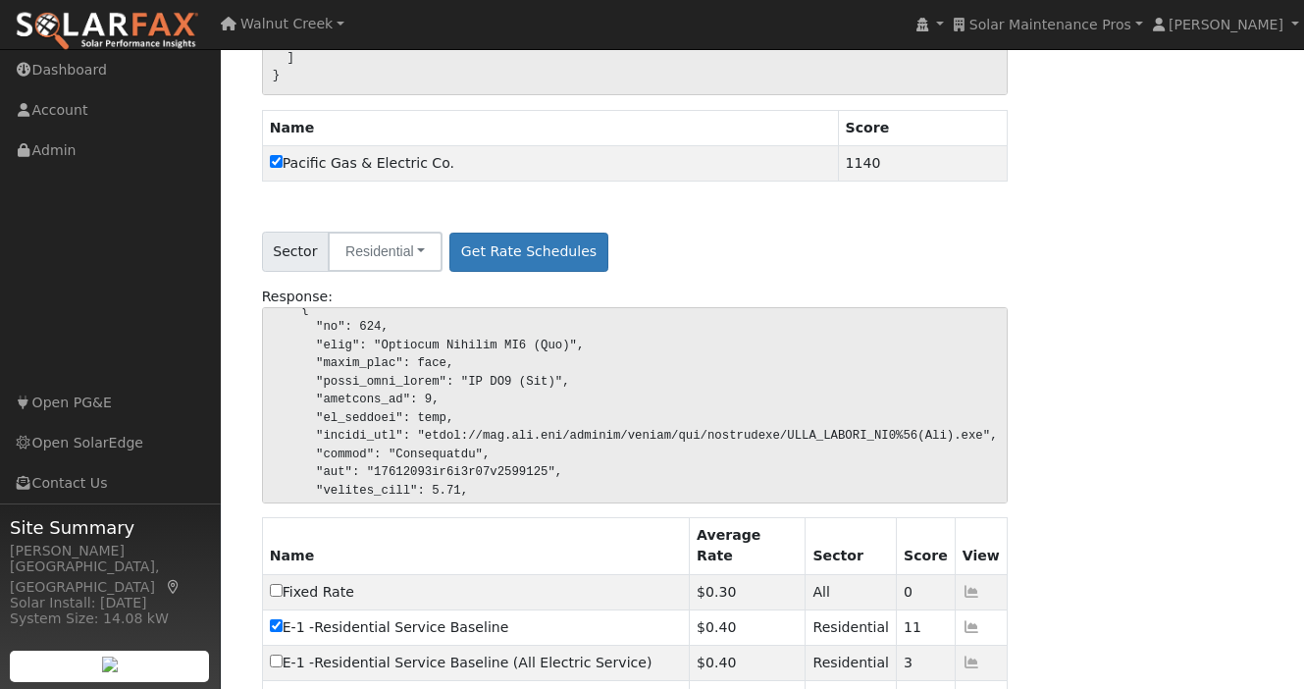
scroll to position [0, 0]
